Goal: Transaction & Acquisition: Purchase product/service

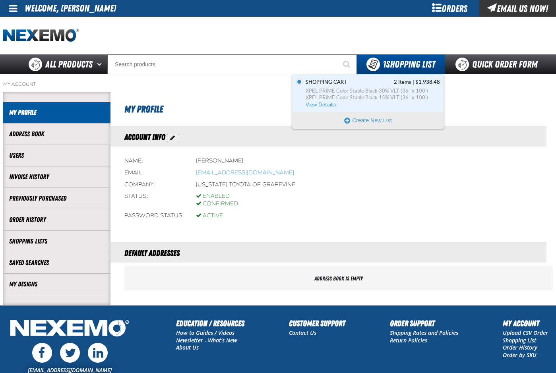
drag, startPoint x: 332, startPoint y: 86, endPoint x: 330, endPoint y: 89, distance: 4.6
click at [332, 86] on span "Shopping Cart" at bounding box center [326, 82] width 41 height 7
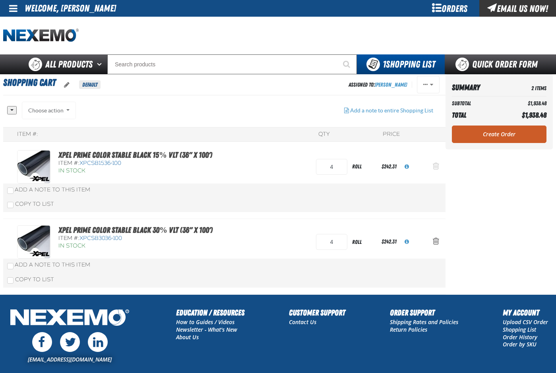
click at [437, 166] on span "Action Remove XPEL PRIME Color Stable Black 15% VLT (36&quot; x 100&#039;) from…" at bounding box center [436, 166] width 6 height 8
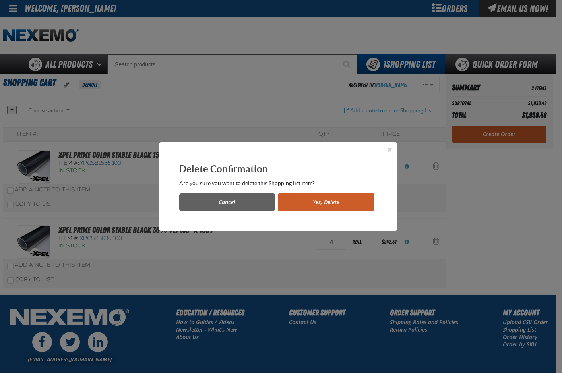
click at [326, 203] on button "Yes, Delete" at bounding box center [326, 202] width 96 height 17
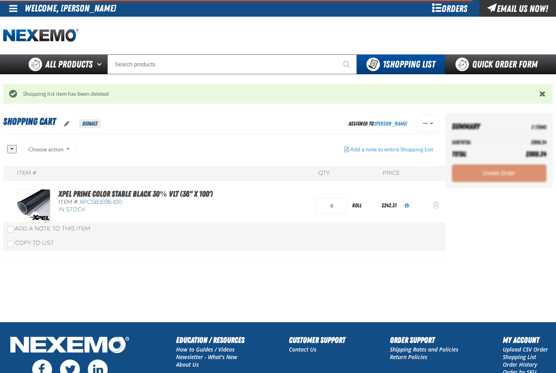
click at [437, 207] on span "Action Remove XPEL PRIME Color Stable Black 30% VLT (36&quot; x 100&#039;) from…" at bounding box center [436, 205] width 6 height 8
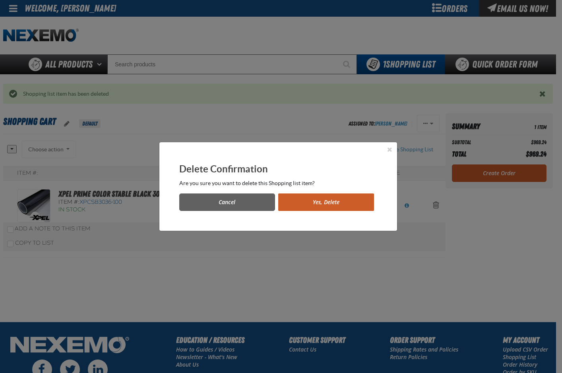
click at [344, 205] on button "Yes, Delete" at bounding box center [326, 202] width 96 height 17
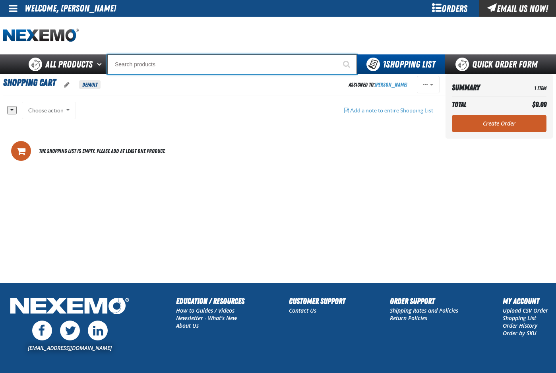
click at [189, 64] on input "Search" at bounding box center [232, 64] width 250 height 20
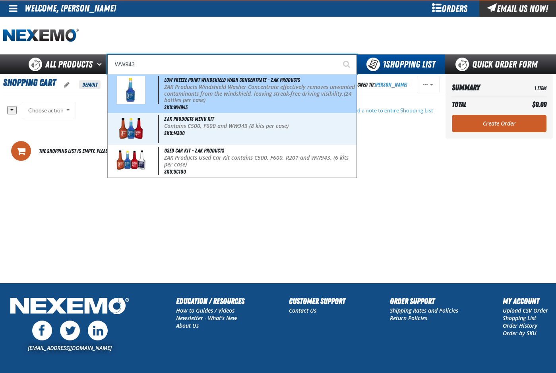
click at [204, 87] on p "ZAK Products Windshield Washer Concentrate effectively removes unwanted contami…" at bounding box center [259, 94] width 191 height 20
type input "Low Freeze Point Windshield Wash Concentrate - ZAK Products"
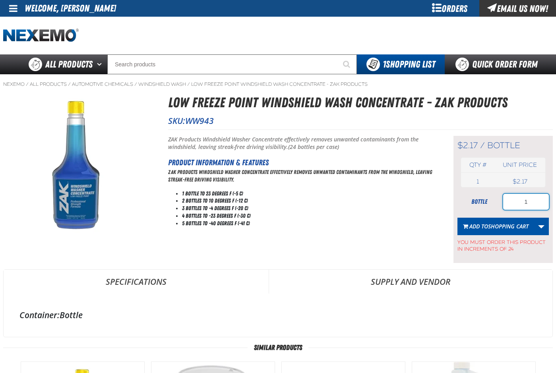
click at [533, 206] on input "1" at bounding box center [526, 202] width 46 height 16
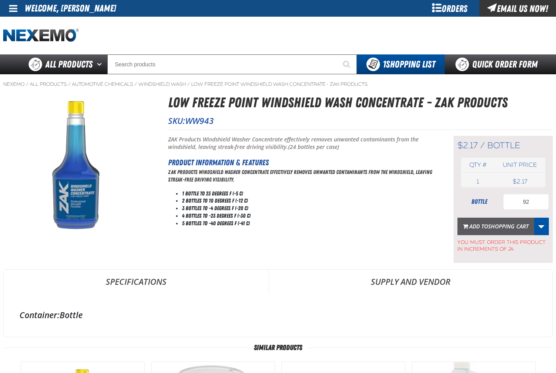
click at [492, 224] on span "Shopping Cart" at bounding box center [508, 227] width 41 height 8
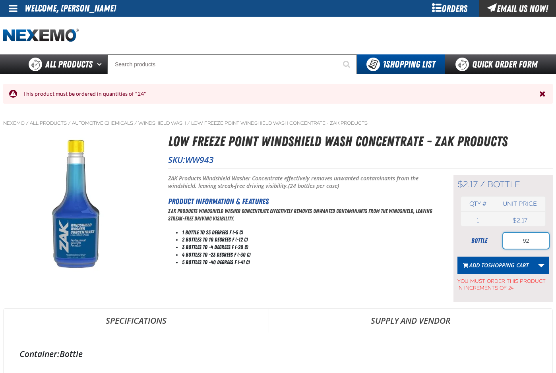
click at [529, 237] on input "92" at bounding box center [526, 241] width 46 height 16
type input "96"
click at [487, 266] on span "Add to Shopping Cart" at bounding box center [499, 266] width 59 height 8
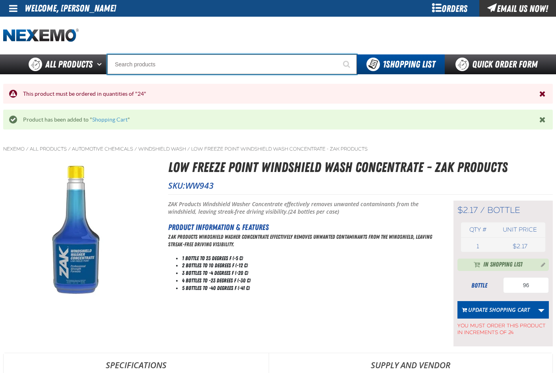
click at [152, 68] on input "Search" at bounding box center [232, 64] width 250 height 20
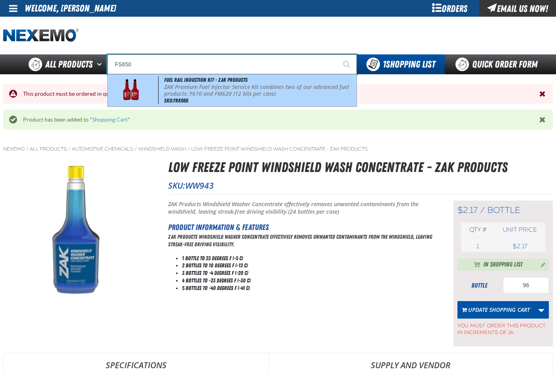
click at [187, 93] on p "ZAK Premium Fuel Injector Service Kit combines two of our advanced fuel product…" at bounding box center [259, 91] width 191 height 14
type input "Fuel Rail Induction Kit - ZAK Products"
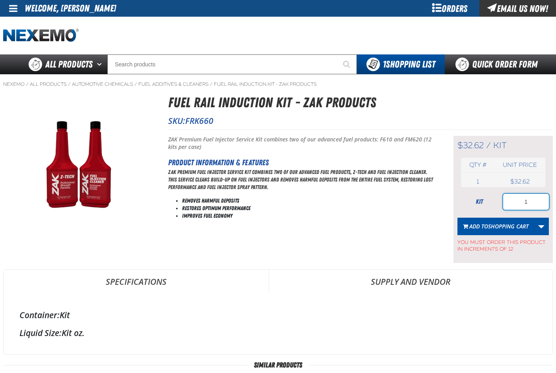
click at [533, 202] on input "1" at bounding box center [526, 202] width 46 height 16
type input "24"
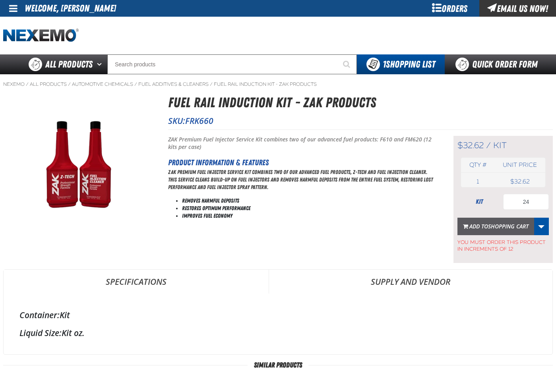
click at [495, 226] on span "Shopping Cart" at bounding box center [508, 227] width 41 height 8
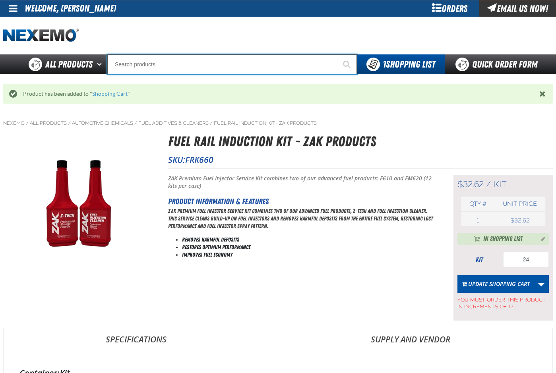
click at [147, 66] on input "Search" at bounding box center [232, 64] width 250 height 20
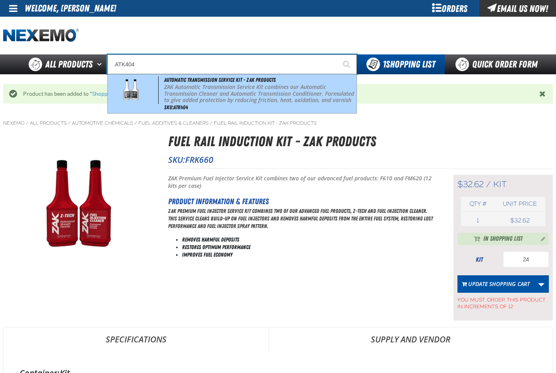
click at [197, 92] on p "ZAK Automatic Transmission Service Kit combines our Automatic Transmission Clea…" at bounding box center [259, 97] width 191 height 27
type input "Automatic Transmission Service Kit - ZAK Products"
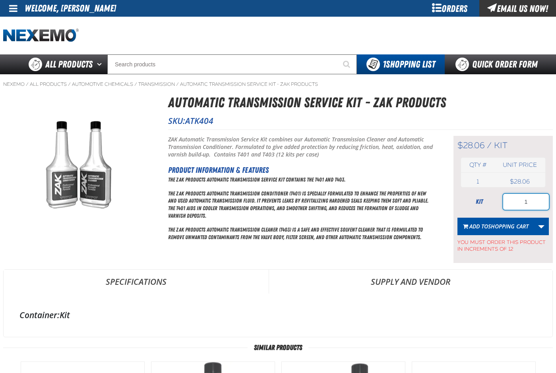
click at [536, 206] on input "1" at bounding box center [526, 202] width 46 height 16
type input "12"
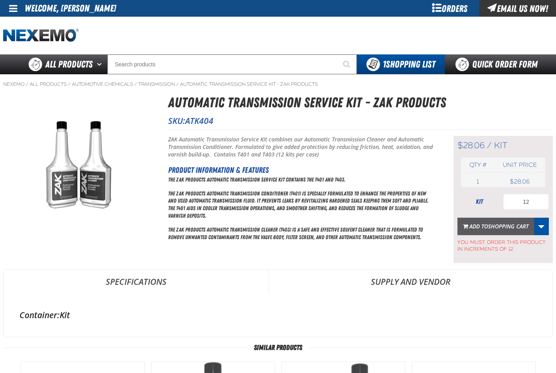
click at [490, 223] on span "Shopping Cart" at bounding box center [508, 227] width 41 height 8
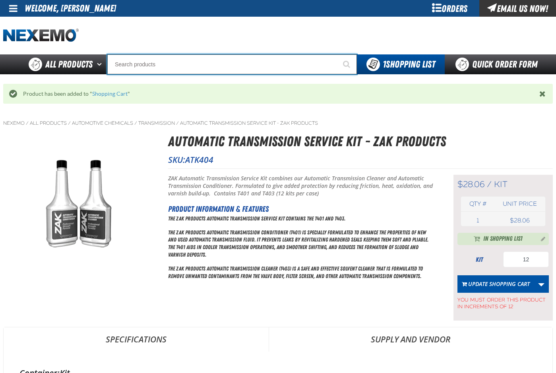
click at [138, 64] on input "Search" at bounding box center [232, 64] width 250 height 20
type input "R"
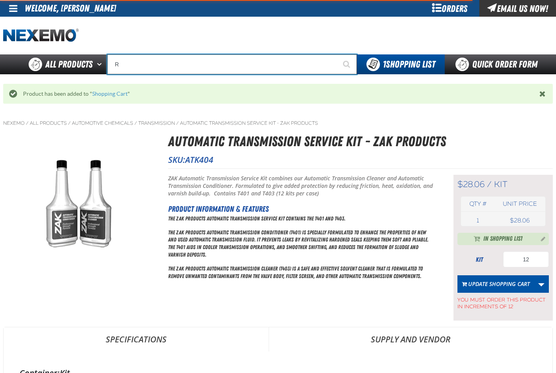
type input "ROADSIDE R"
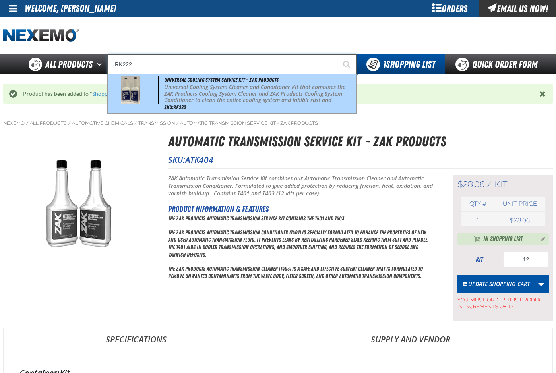
click at [182, 89] on p "Universal Cooling System Cleaner and Conditioner Kit that combines the ZAK Prod…" at bounding box center [259, 97] width 191 height 27
type input "Universal Cooling System Service Kit - ZAK Products"
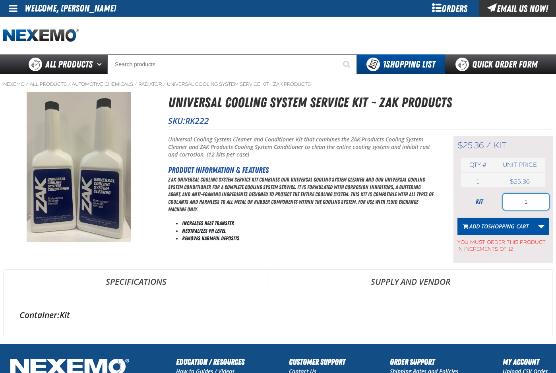
click at [533, 206] on input "1" at bounding box center [526, 202] width 46 height 16
type input "12"
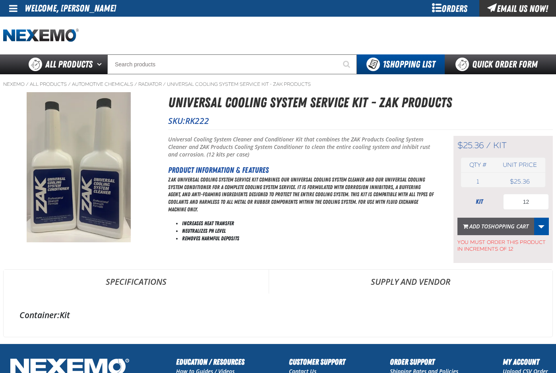
click at [501, 226] on span "Shopping Cart" at bounding box center [508, 227] width 41 height 8
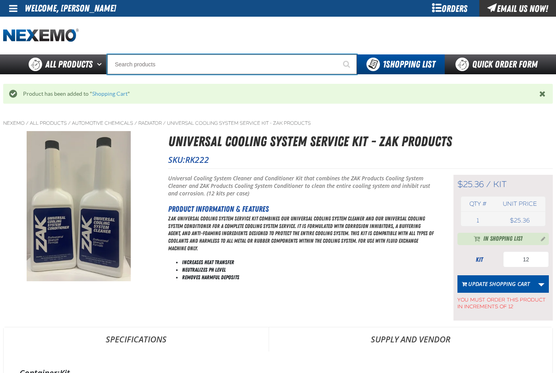
click at [139, 62] on input "Search" at bounding box center [232, 64] width 250 height 20
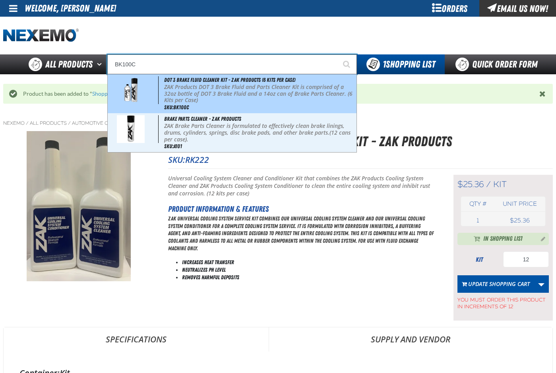
click at [176, 96] on p "ZAK Products DOT 3 Brake Fluid and Parts Cleaner Kit is comprised of a 32oz bot…" at bounding box center [259, 94] width 191 height 20
type input "DOT 3 Brake Fluid Cleaner Kit - ZAK Products (6 Kits per Case)"
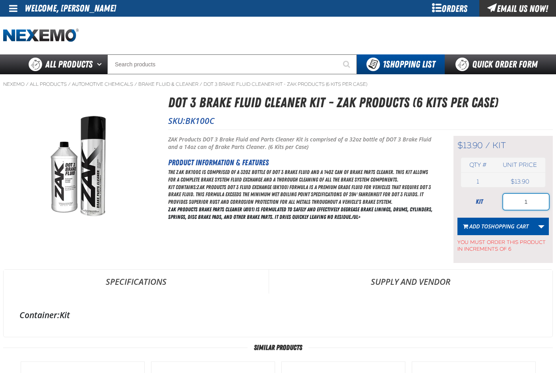
click at [532, 209] on input "1" at bounding box center [526, 202] width 46 height 16
type input "48"
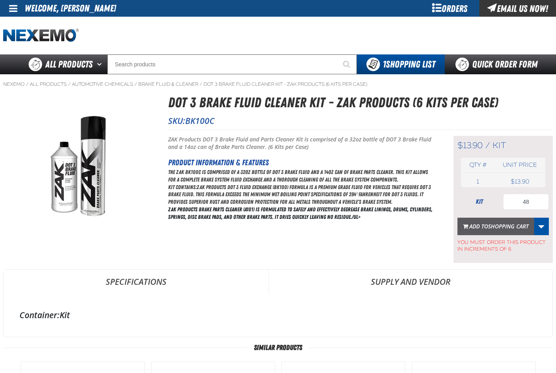
click at [486, 230] on button "Add to Shopping Cart" at bounding box center [496, 226] width 77 height 17
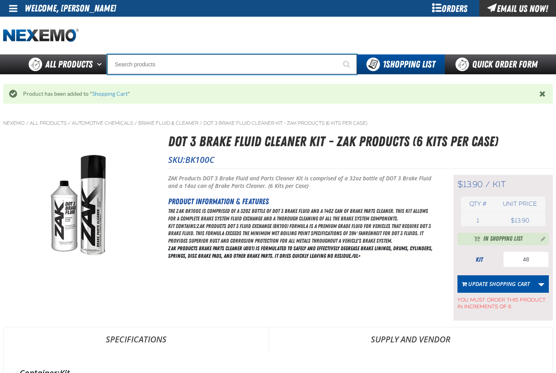
click at [153, 66] on input "Search" at bounding box center [232, 64] width 250 height 20
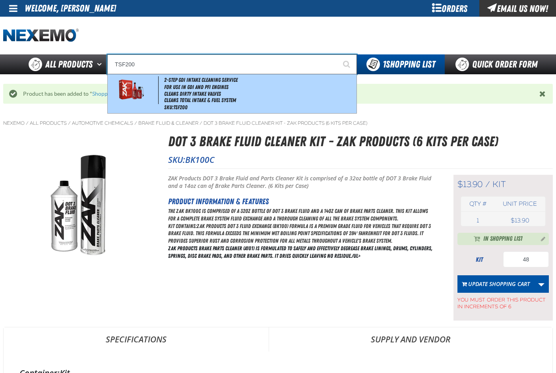
click at [198, 93] on li "Cleans Dirty Intake Valves" at bounding box center [259, 94] width 191 height 7
type input "2-Step GDI Intake Cleaning Service"
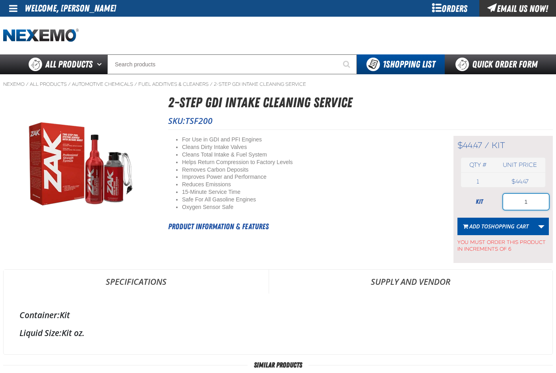
click at [531, 201] on input "1" at bounding box center [526, 202] width 46 height 16
type input "36"
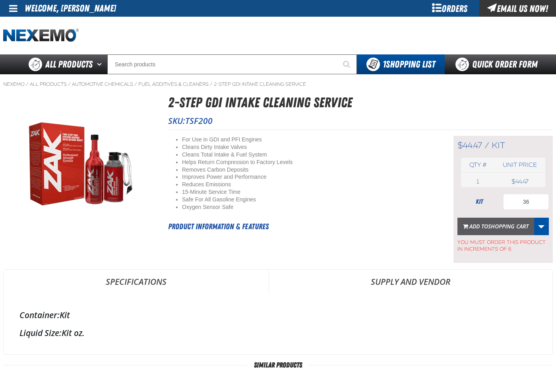
click at [496, 231] on button "Add to Shopping Cart" at bounding box center [496, 226] width 77 height 17
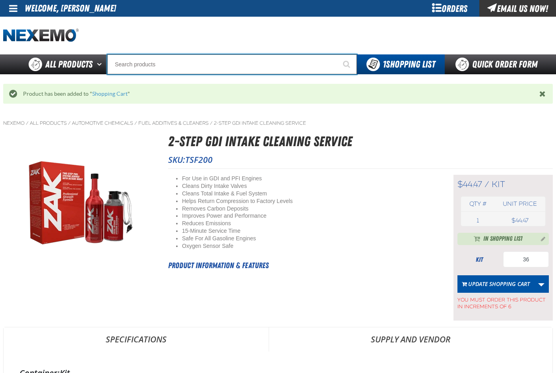
click at [135, 63] on input "Search" at bounding box center [232, 64] width 250 height 20
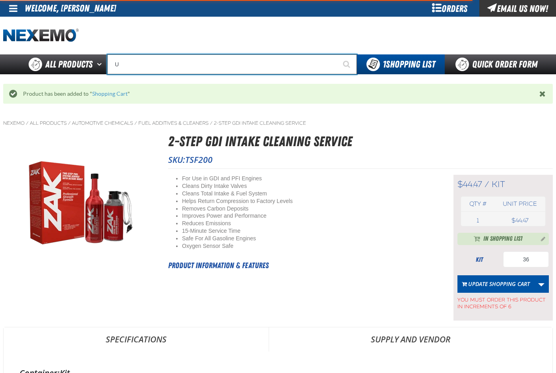
type input "UC"
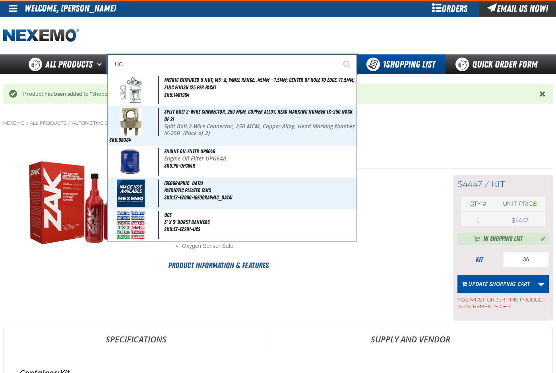
type input "UC RED"
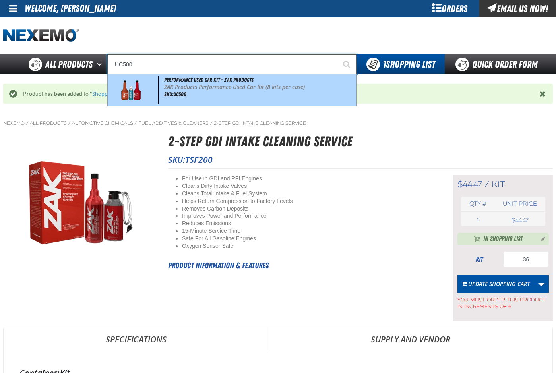
click at [179, 90] on p "ZAK Products Performance Used Car Kit (8 kits per case)" at bounding box center [259, 87] width 191 height 7
type input "Performance Used Car Kit - ZAK Products"
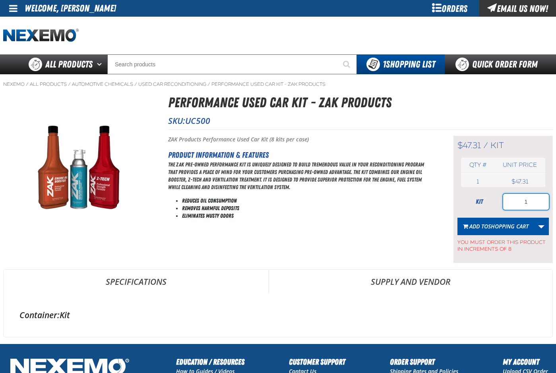
click at [526, 202] on input "1" at bounding box center [526, 202] width 46 height 16
click at [531, 202] on input "1" at bounding box center [526, 202] width 46 height 16
type input "80"
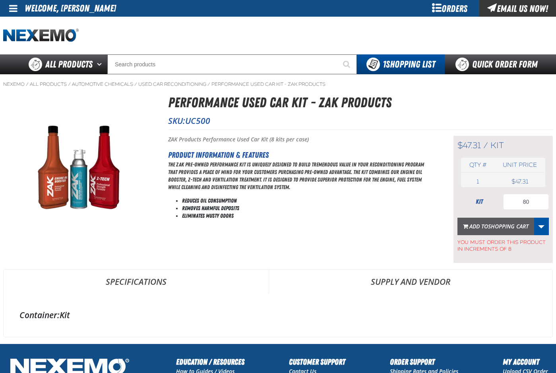
click at [499, 229] on span "Shopping Cart" at bounding box center [508, 227] width 41 height 8
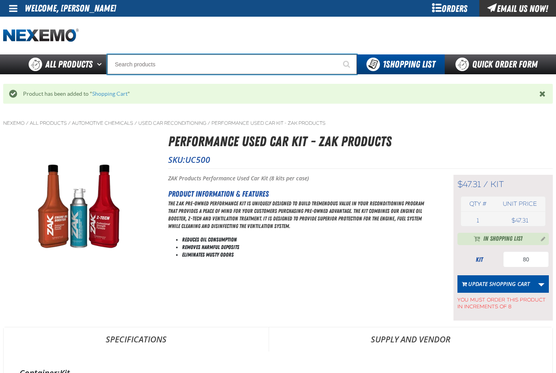
click at [154, 68] on input "Search" at bounding box center [232, 64] width 250 height 20
type input "P"
type input "Perfect P Series 0.25-ounce Lead Wheel Weight"
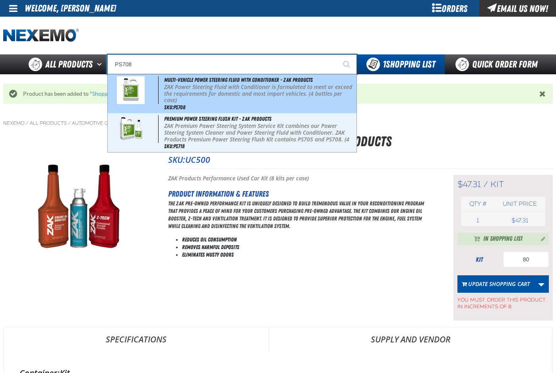
click at [206, 91] on p "ZAK Power Steering Fluid with Conditioner is formulated to meet or exceed the r…" at bounding box center [259, 94] width 191 height 20
type input "Multi-Vehicle Power Steering Fluid with Conditioner - ZAK Products"
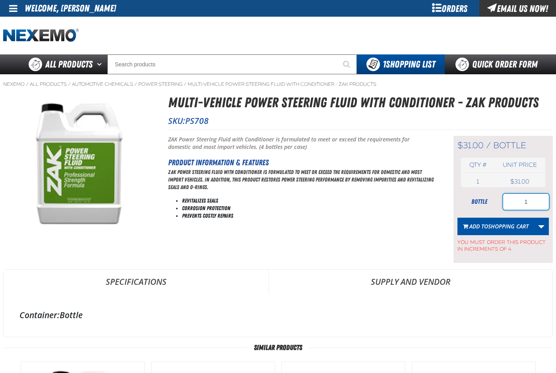
click at [534, 202] on input "1" at bounding box center [526, 202] width 46 height 16
type input "24"
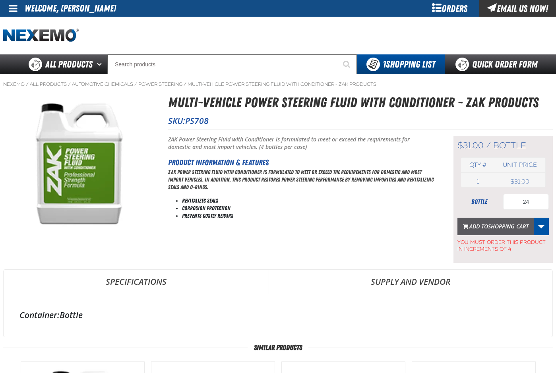
click at [480, 227] on span "Add to Shopping Cart" at bounding box center [499, 227] width 59 height 8
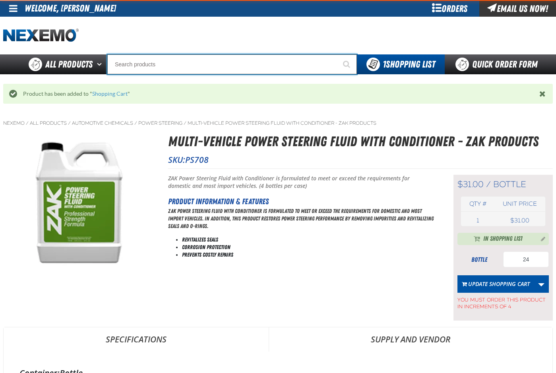
click at [155, 64] on input "Search" at bounding box center [232, 64] width 250 height 20
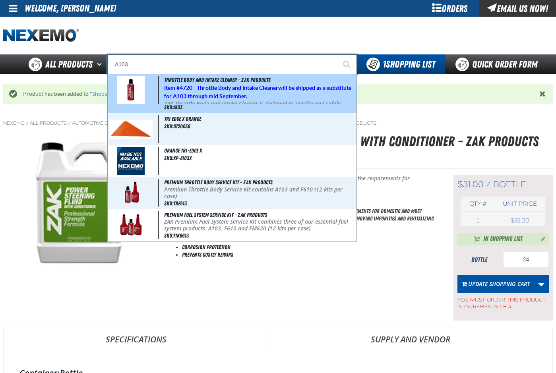
click at [219, 89] on strong "4720 - Throttle Body and Intake Cleaner" at bounding box center [229, 88] width 99 height 6
type input "Throttle Body and Intake Cleaner - ZAK Products"
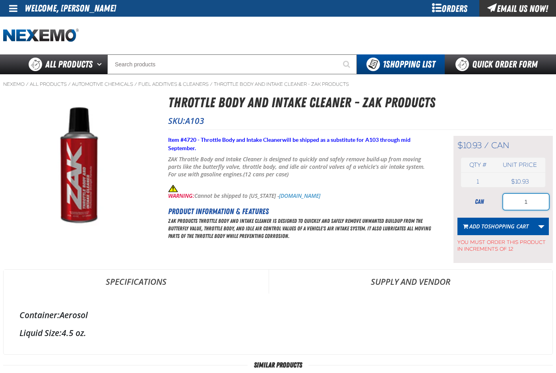
click at [534, 205] on input "1" at bounding box center [526, 202] width 46 height 16
type input "36"
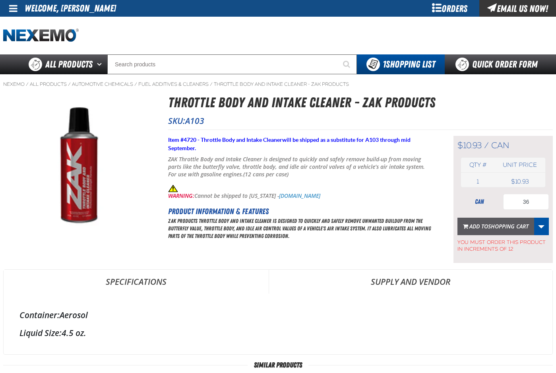
click at [495, 227] on span "Shopping Cart" at bounding box center [508, 227] width 41 height 8
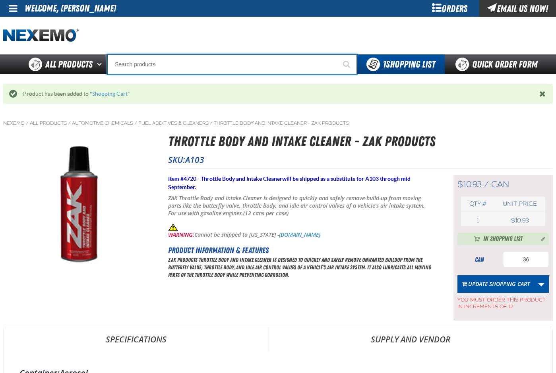
click at [164, 66] on input "Search" at bounding box center [232, 64] width 250 height 20
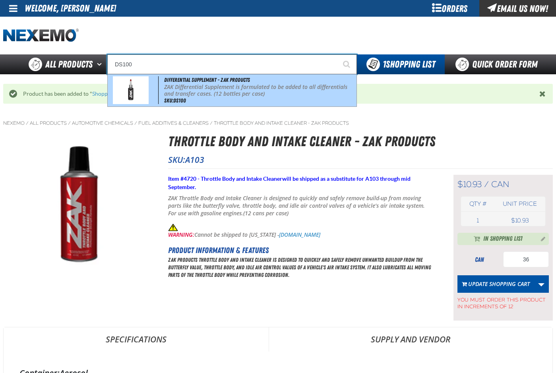
click at [210, 98] on div "Differential Supplement - ZAK Products ZAK Differential Supplement is formulate…" at bounding box center [232, 90] width 249 height 32
type input "Differential Supplement - ZAK Products"
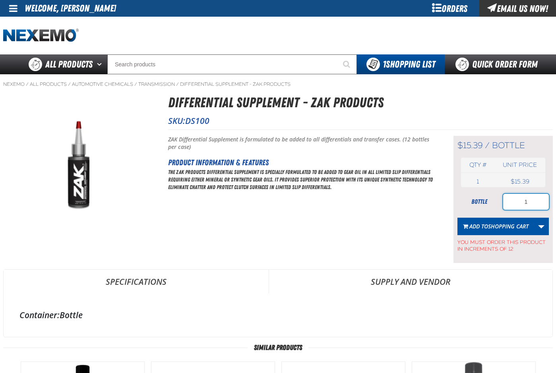
click at [533, 206] on input "1" at bounding box center [526, 202] width 46 height 16
type input "60"
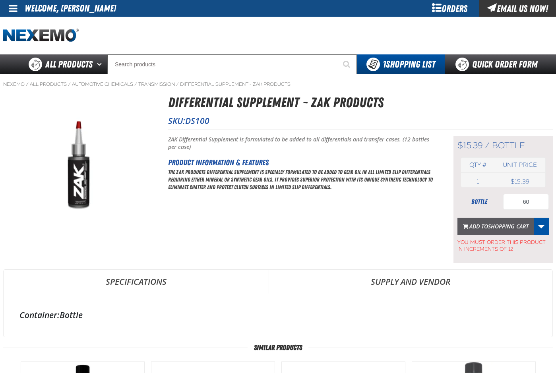
click at [500, 229] on span "Shopping Cart" at bounding box center [508, 227] width 41 height 8
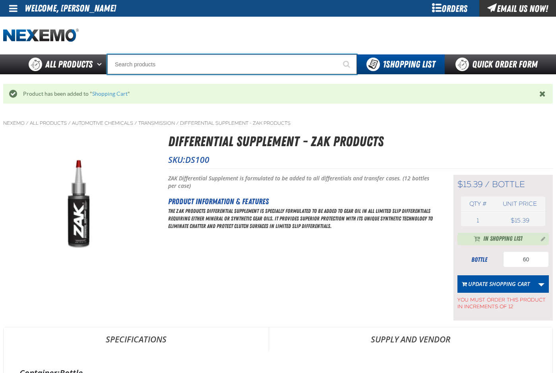
click at [169, 67] on input "Search" at bounding box center [232, 64] width 250 height 20
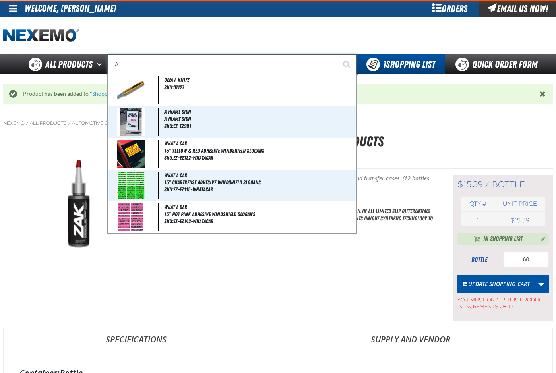
type input "AC"
type input "AC Power Booster - ZAK Products"
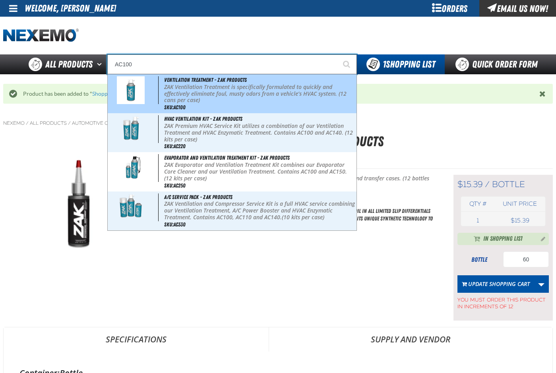
click at [221, 98] on p "ZAK Ventilation Treatment is specifically formulated to quickly and effectively…" at bounding box center [259, 94] width 191 height 20
type input "Ventilation Treatment - ZAK Products"
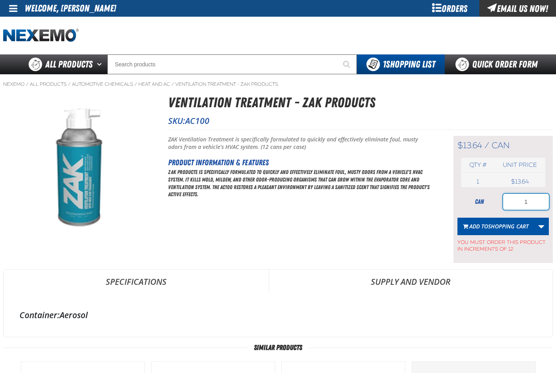
click at [537, 202] on input "1" at bounding box center [526, 202] width 46 height 16
type input "24"
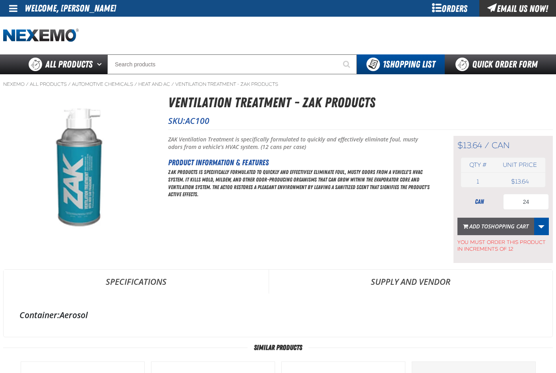
click at [481, 230] on span "Add to Shopping Cart" at bounding box center [499, 227] width 59 height 8
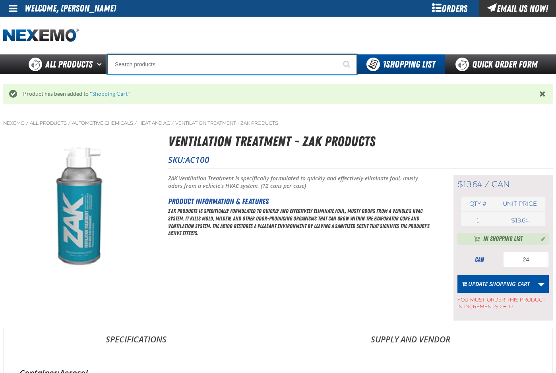
click at [141, 62] on input "Search" at bounding box center [232, 64] width 250 height 20
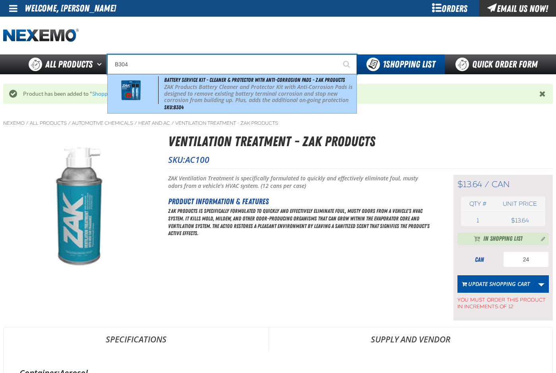
click at [212, 90] on p "ZAK Products Battery Cleaner and Protector Kit with Anti-Corrosion Pads is desi…" at bounding box center [259, 97] width 191 height 27
type input "Battery Service Kit - Cleaner & Protector with Anti-Corrosion Pads - ZAK Produc…"
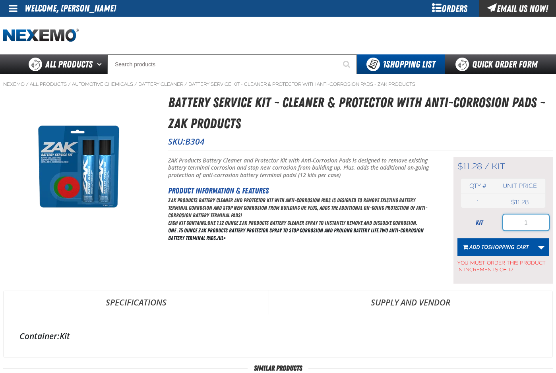
click at [532, 220] on input "1" at bounding box center [526, 223] width 46 height 16
type input "24"
click at [502, 244] on span "Shopping Cart" at bounding box center [508, 247] width 41 height 8
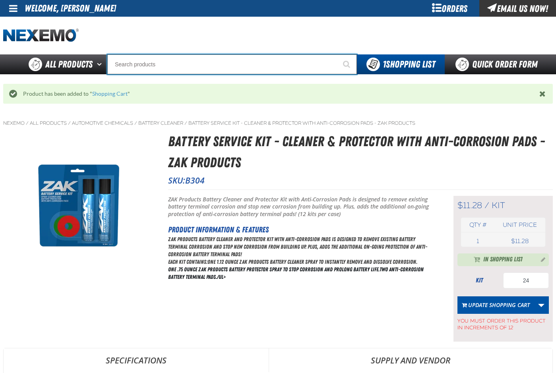
click at [153, 62] on input "Search" at bounding box center [232, 64] width 250 height 20
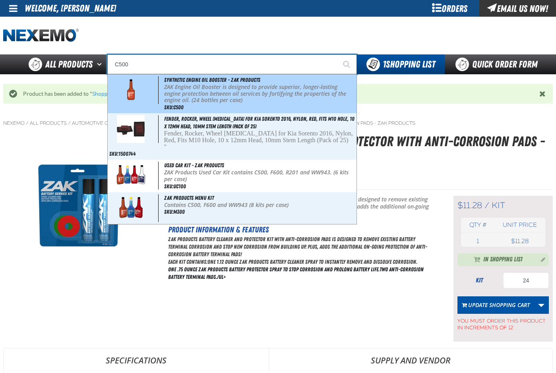
click at [184, 97] on p "ZAK Engine Oil Booster is designed to provide superior, longer-lasting engine p…" at bounding box center [259, 94] width 191 height 20
type input "Synthetic Engine Oil Booster - ZAK Products"
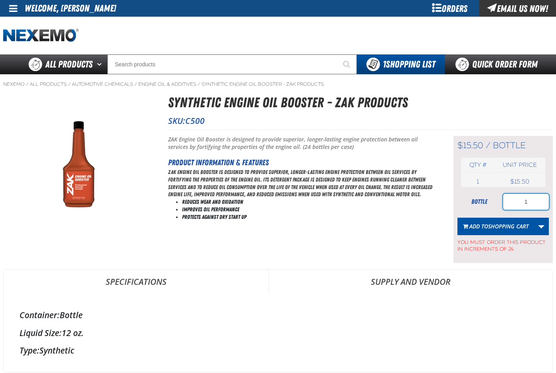
click at [534, 204] on input "1" at bounding box center [526, 202] width 46 height 16
type input "216"
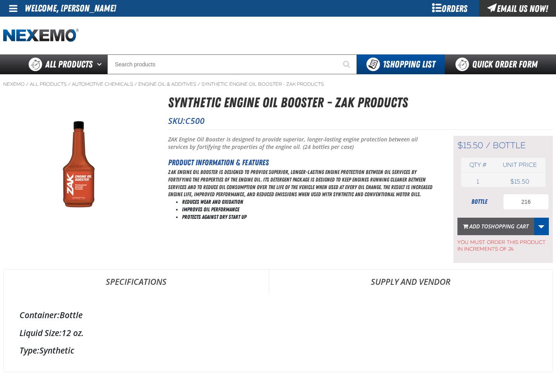
click at [511, 227] on span "Shopping Cart" at bounding box center [508, 227] width 41 height 8
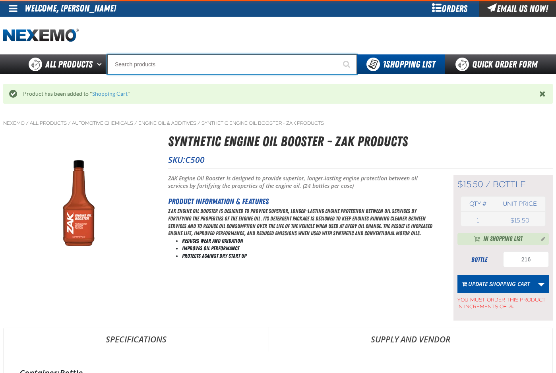
click at [138, 66] on input "Search" at bounding box center [232, 64] width 250 height 20
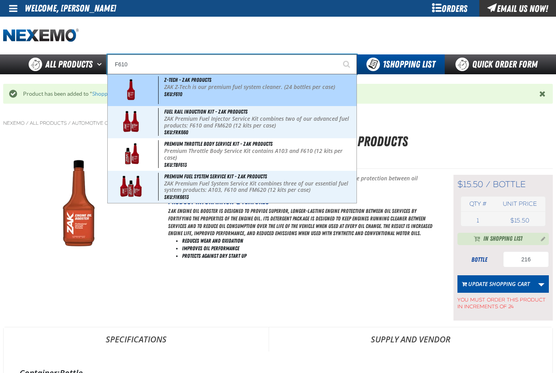
click at [187, 93] on div "Z-Tech - ZAK Products ZAK Z-Tech is our premium fuel system cleaner. (24 bottle…" at bounding box center [232, 90] width 249 height 32
type input "Z-Tech - ZAK Products"
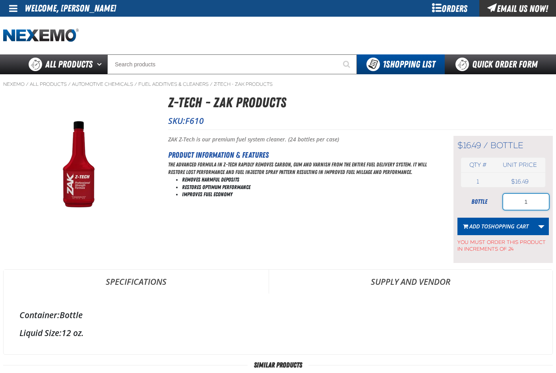
click at [534, 201] on input "1" at bounding box center [526, 202] width 46 height 16
type input "216"
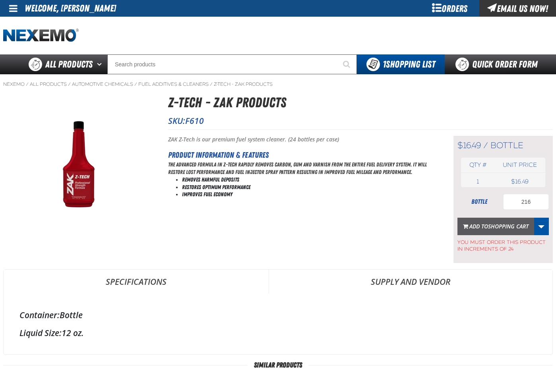
click at [482, 232] on button "Add to Shopping Cart" at bounding box center [496, 226] width 77 height 17
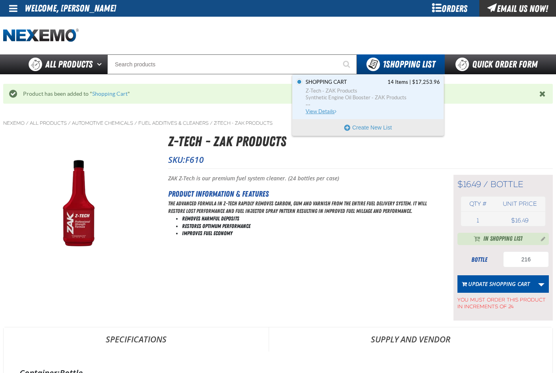
click at [338, 92] on span "Z-Tech - ZAK Products" at bounding box center [373, 90] width 134 height 7
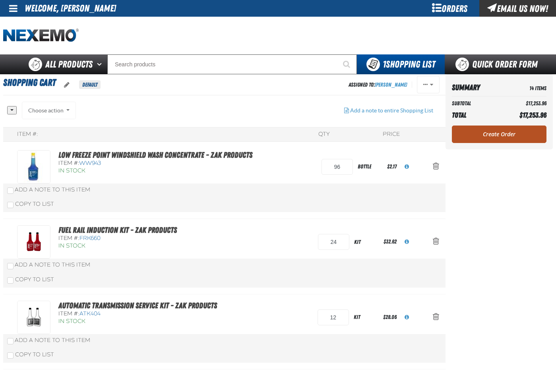
click at [496, 138] on link "Create Order" at bounding box center [499, 134] width 95 height 17
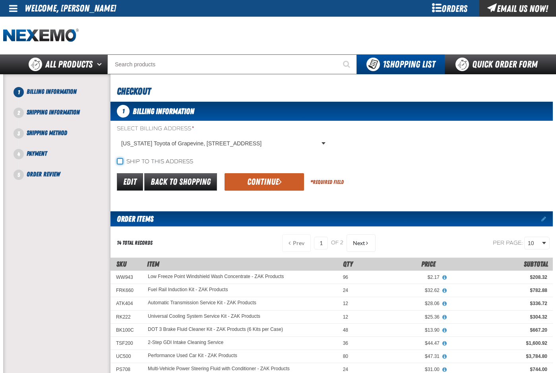
click at [121, 162] on input "Ship to this address" at bounding box center [120, 161] width 6 height 6
checkbox input "true"
click at [243, 179] on button "Continue" at bounding box center [265, 181] width 80 height 17
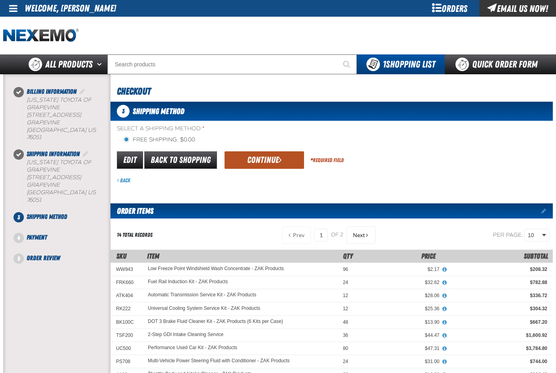
click at [258, 159] on button "Continue" at bounding box center [265, 160] width 80 height 17
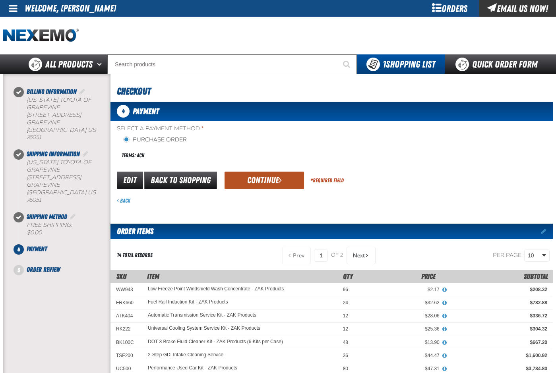
click at [277, 180] on button "Continue" at bounding box center [265, 180] width 80 height 17
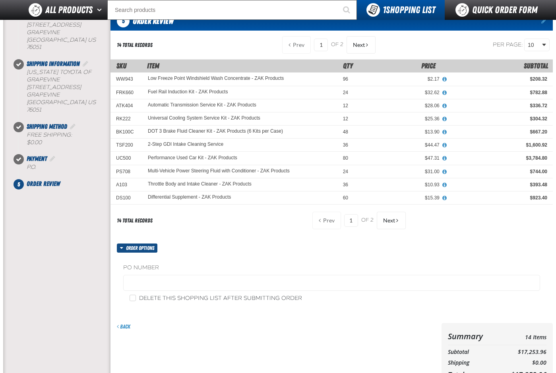
scroll to position [159, 0]
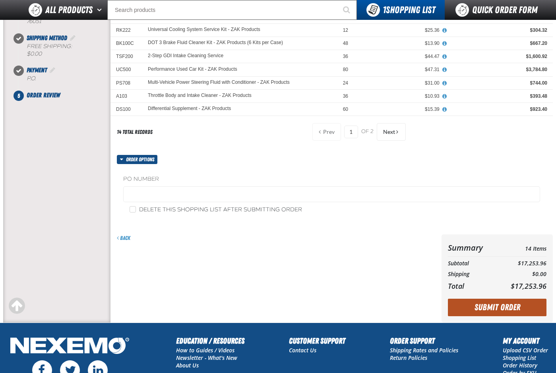
click at [492, 307] on button "Submit Order" at bounding box center [497, 307] width 99 height 17
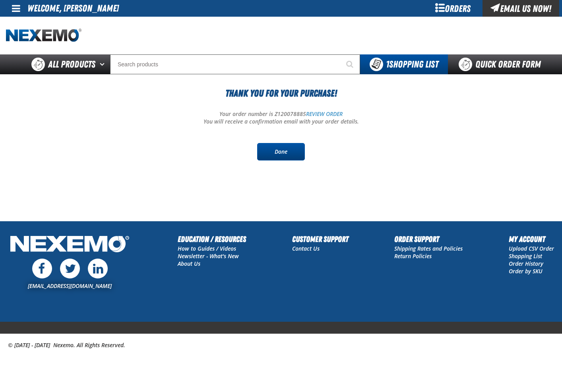
click at [288, 158] on link "Done" at bounding box center [281, 151] width 48 height 17
